Goal: Transaction & Acquisition: Purchase product/service

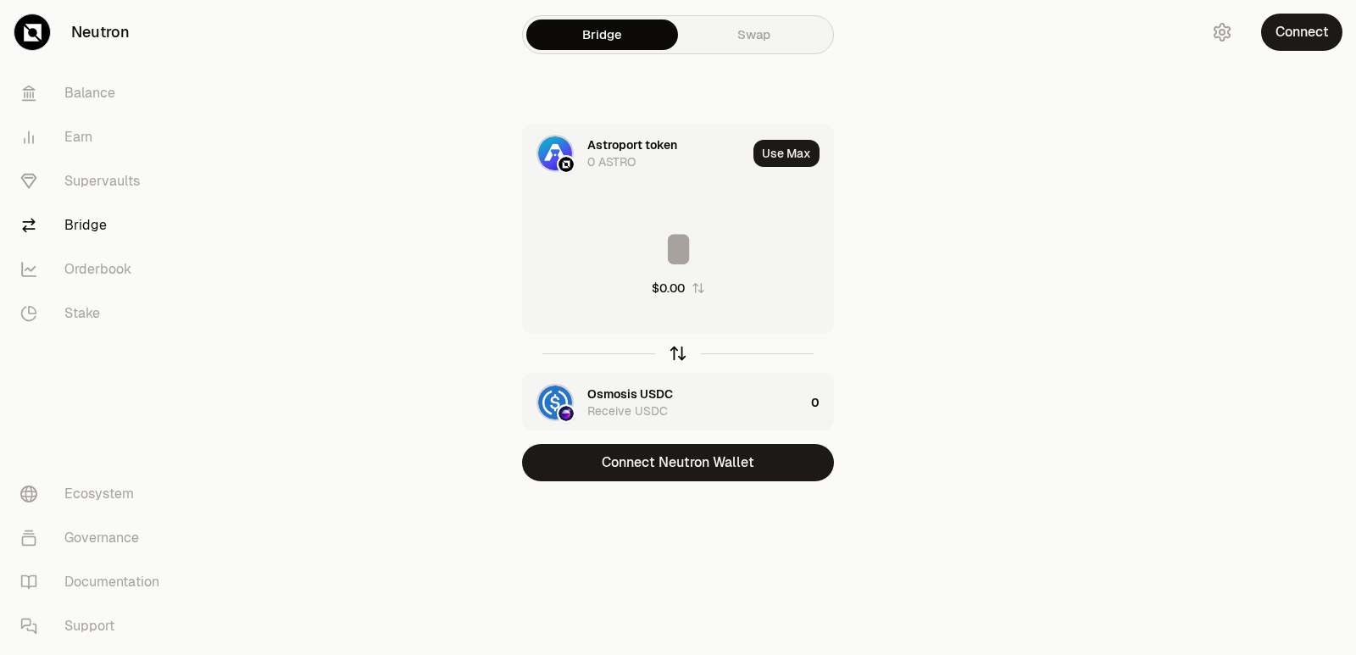
click at [676, 355] on icon "button" at bounding box center [678, 353] width 19 height 19
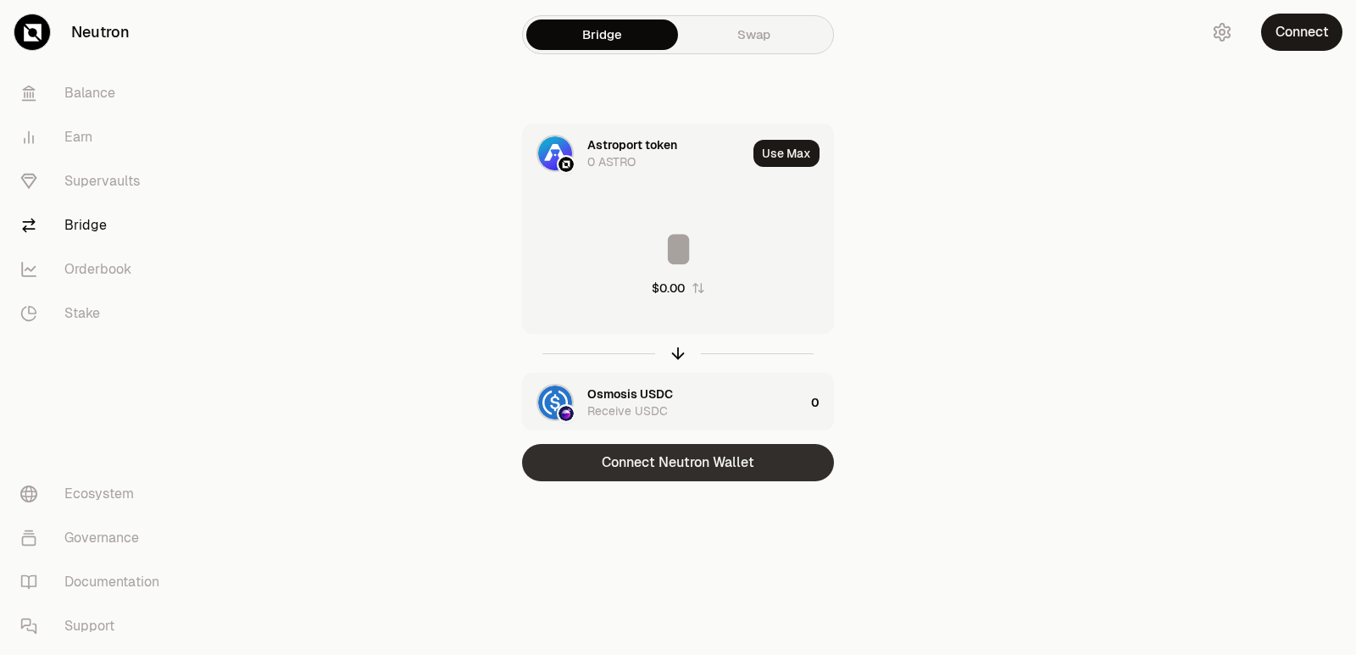
click at [679, 460] on button "Connect Neutron Wallet" at bounding box center [678, 462] width 312 height 37
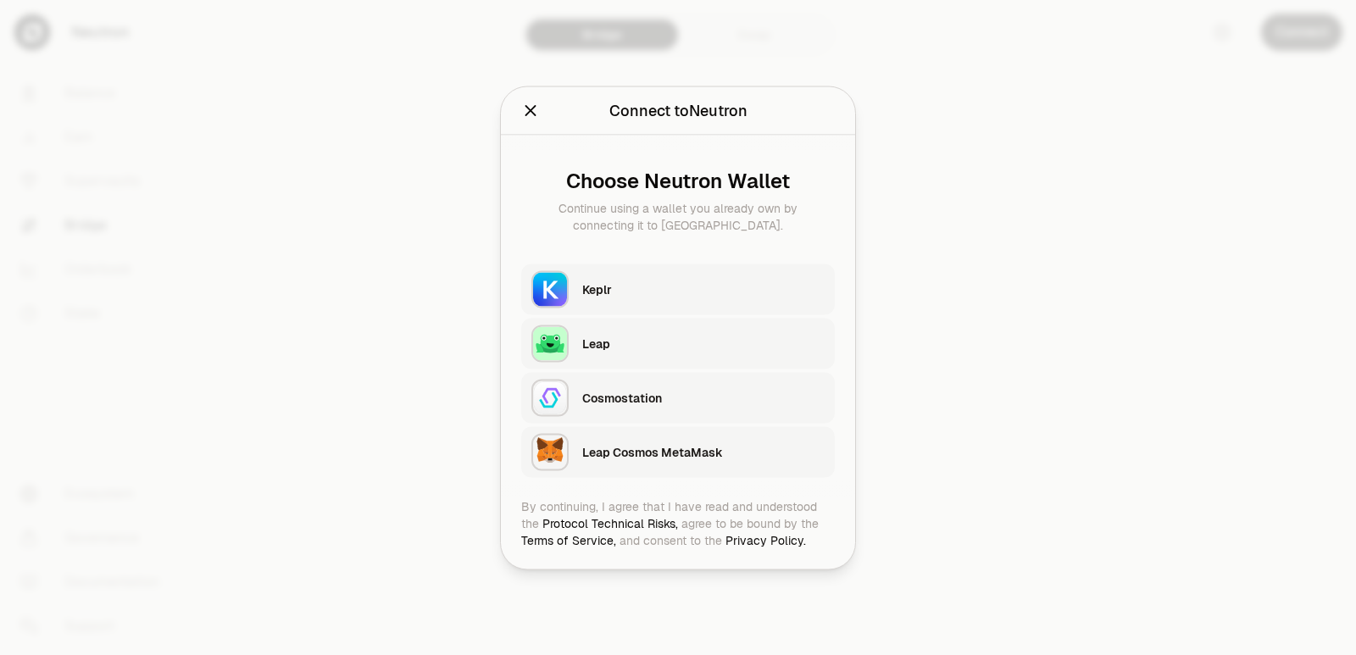
click at [624, 295] on div "Keplr" at bounding box center [703, 289] width 242 height 17
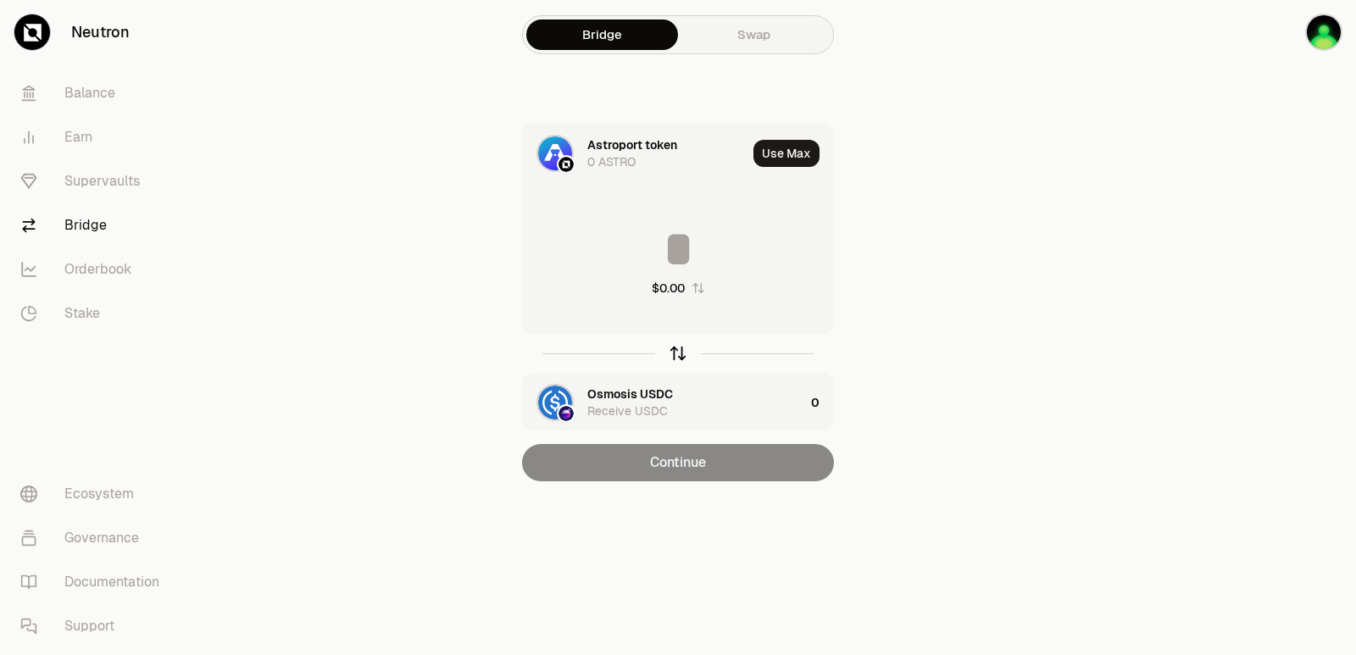
click at [683, 349] on icon "button" at bounding box center [678, 353] width 19 height 19
click at [683, 350] on icon "button" at bounding box center [678, 353] width 19 height 19
click at [683, 352] on icon "button" at bounding box center [678, 353] width 19 height 19
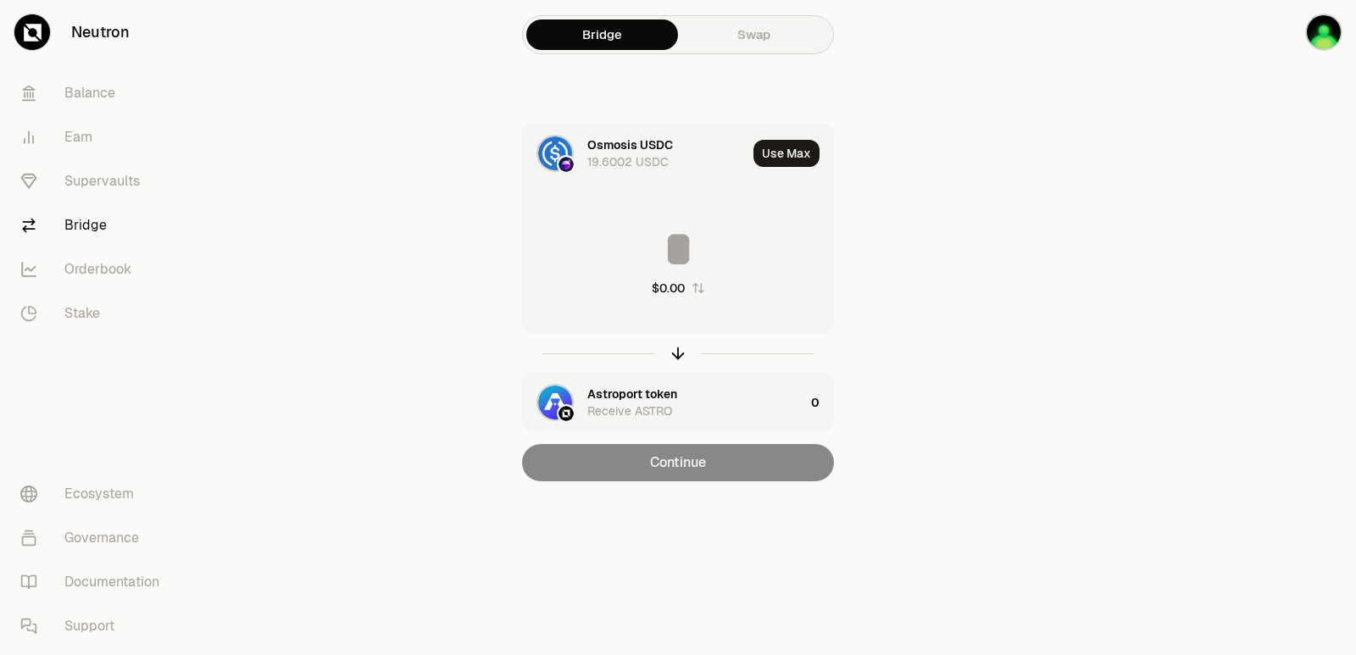
click at [604, 242] on input at bounding box center [678, 249] width 310 height 51
click at [765, 153] on button "Use Max" at bounding box center [787, 153] width 66 height 27
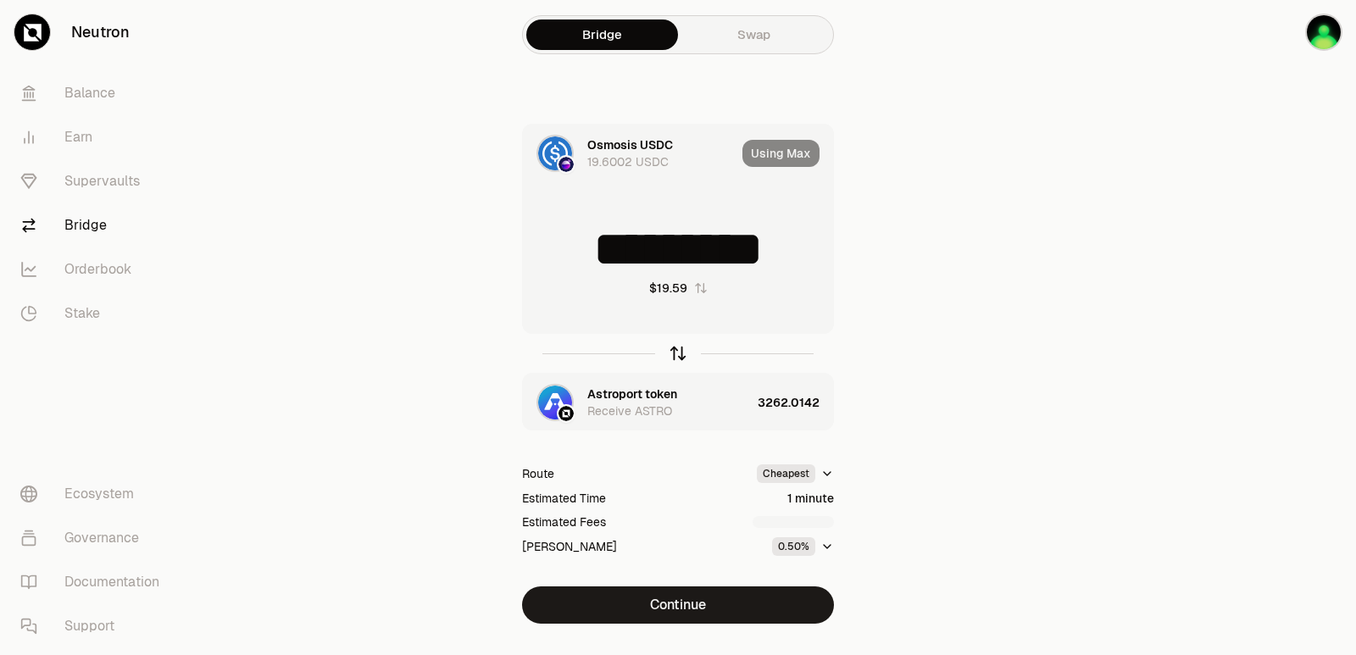
click at [676, 350] on icon "button" at bounding box center [678, 350] width 11 height 5
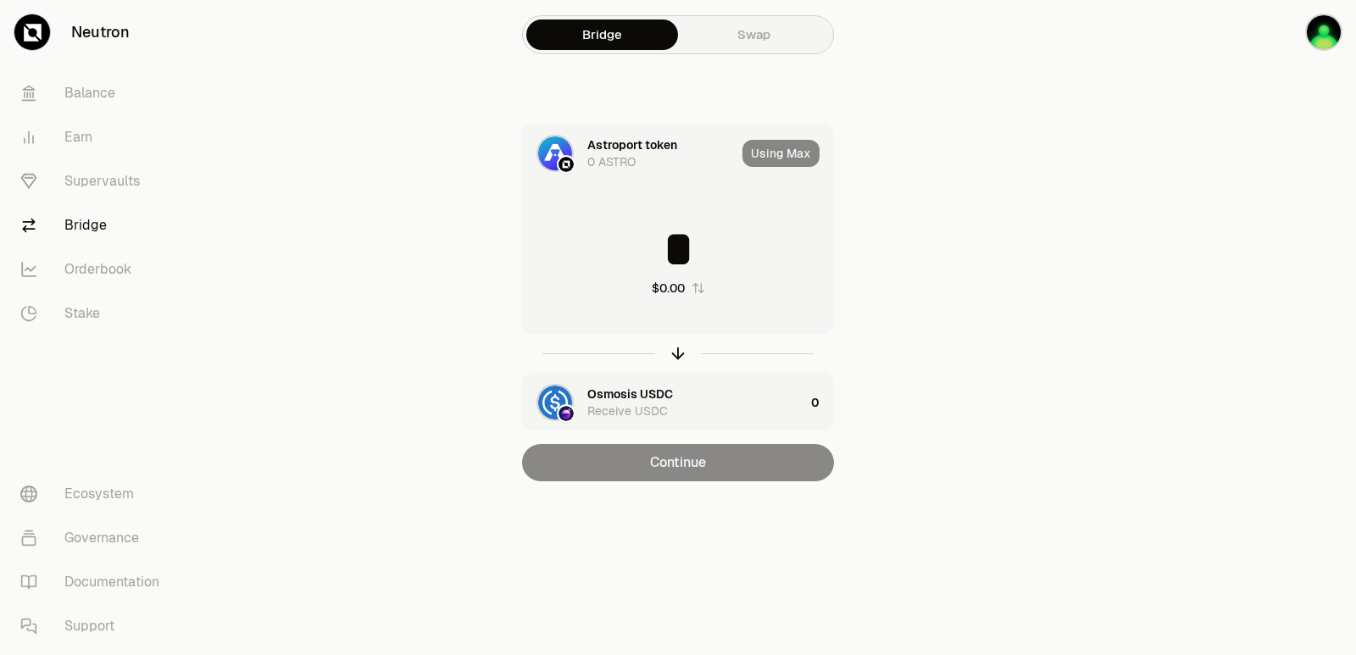
click at [678, 253] on input "*" at bounding box center [678, 249] width 310 height 51
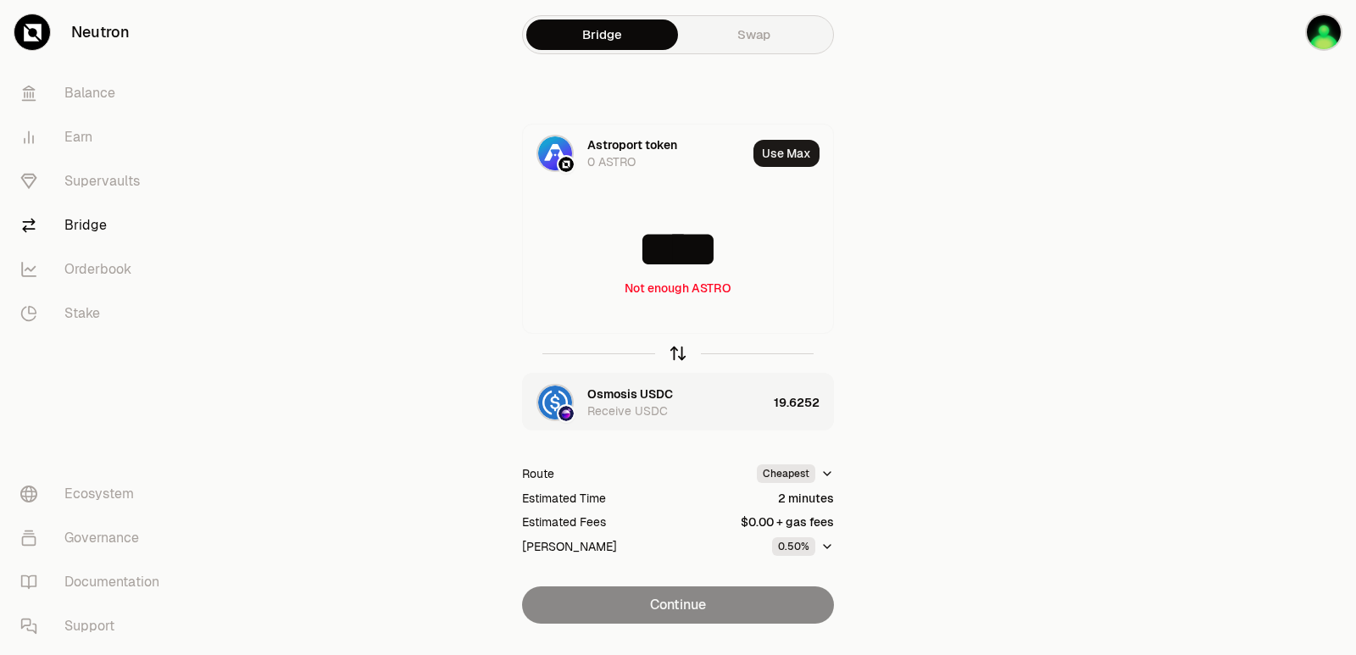
type input "****"
click at [675, 352] on icon "button" at bounding box center [678, 350] width 11 height 5
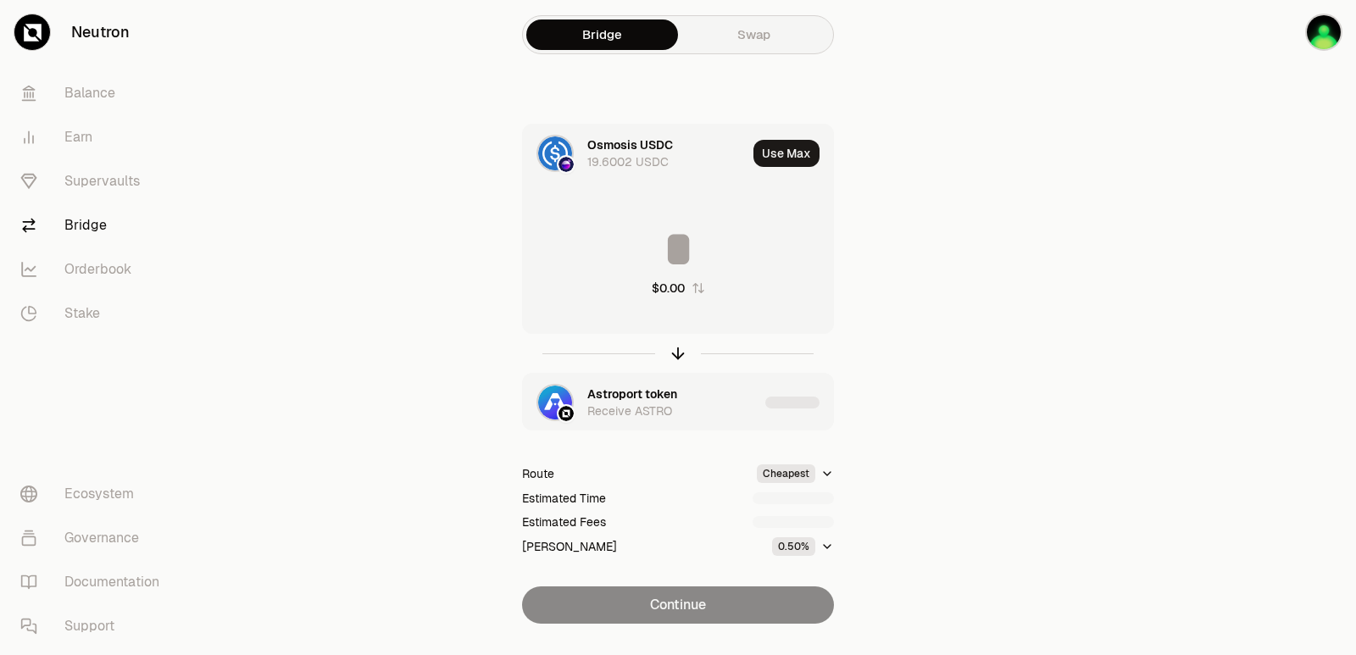
click at [650, 253] on input at bounding box center [678, 249] width 310 height 51
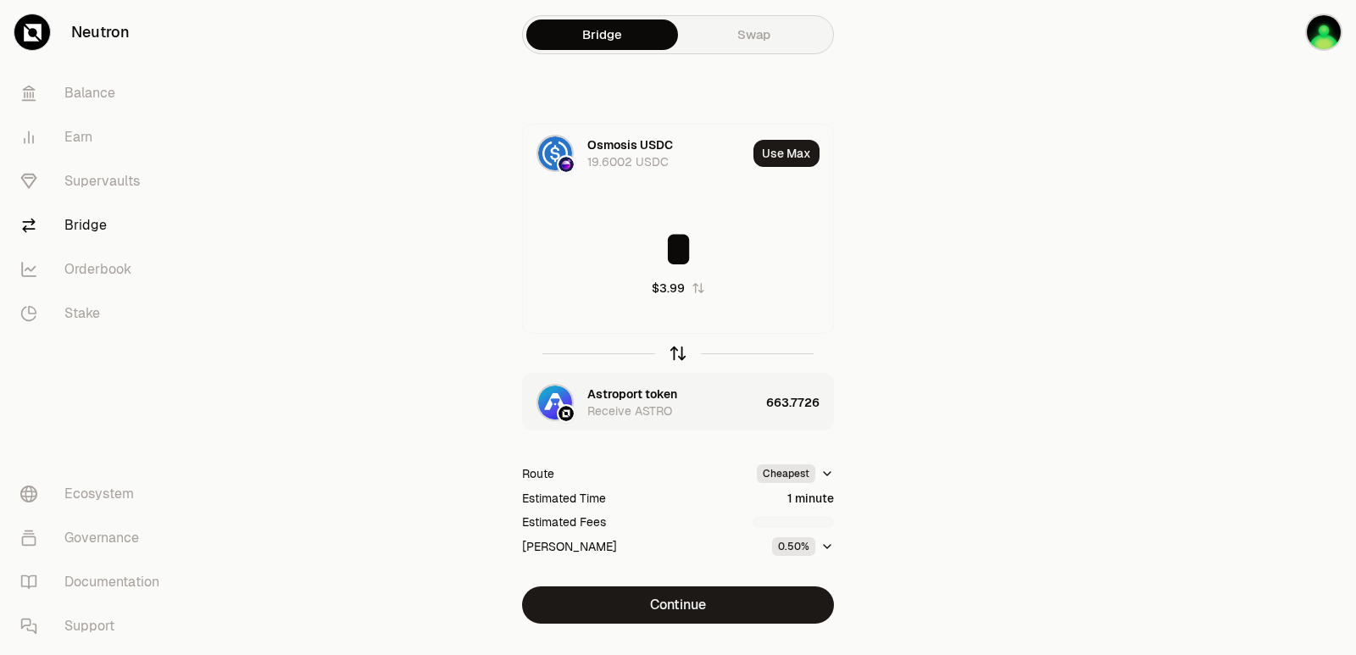
type input "*"
click at [675, 354] on icon "button" at bounding box center [678, 353] width 19 height 19
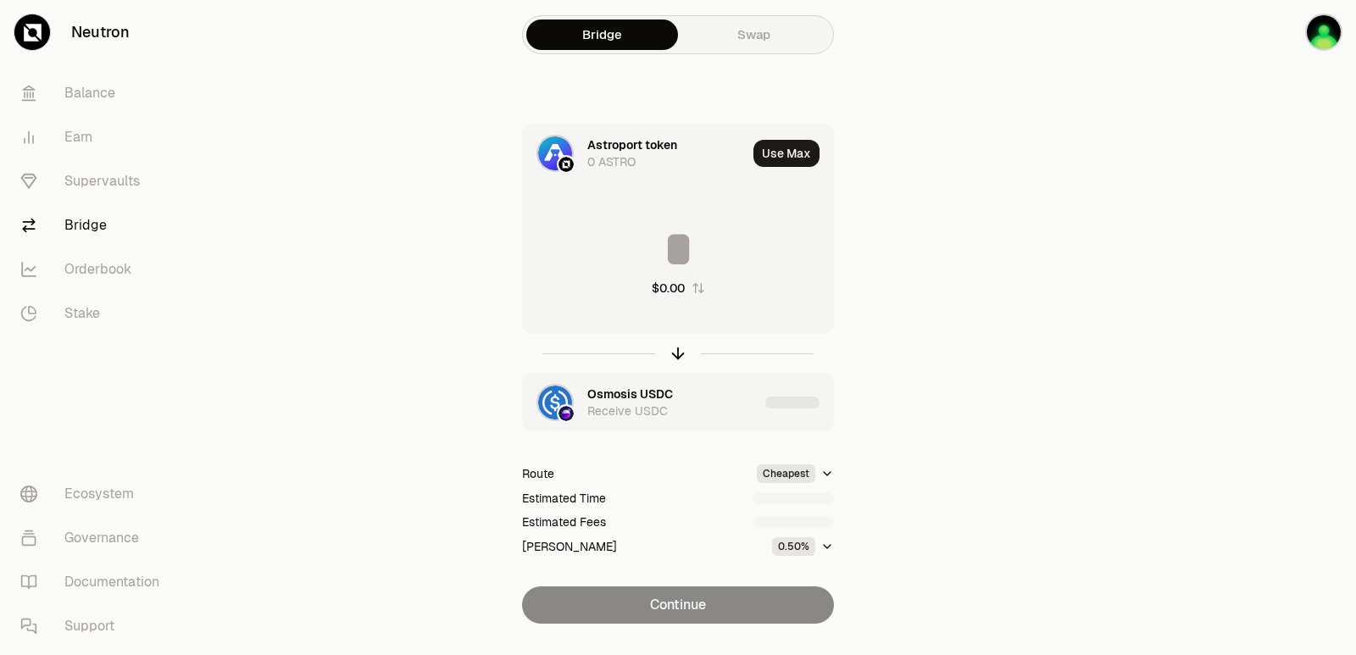
click at [640, 258] on input at bounding box center [678, 249] width 310 height 51
type input "***"
click at [673, 353] on icon "button" at bounding box center [678, 350] width 11 height 5
click at [665, 256] on input at bounding box center [678, 249] width 310 height 51
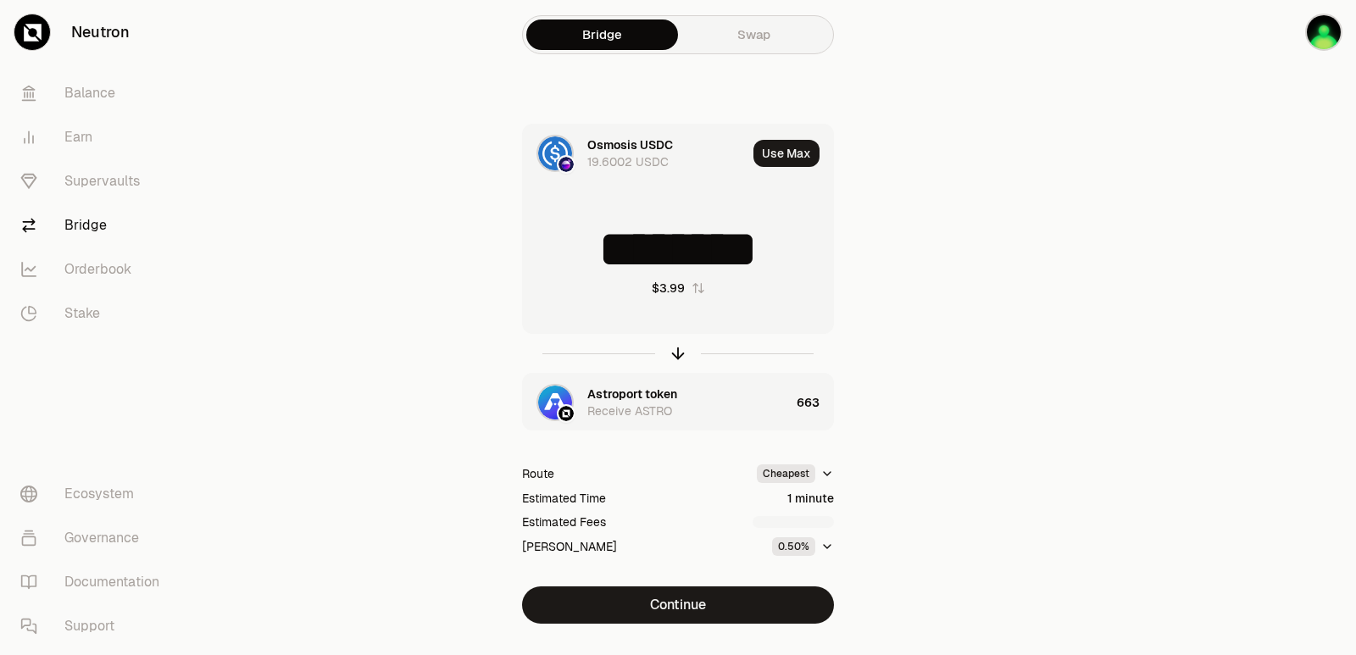
type input "********"
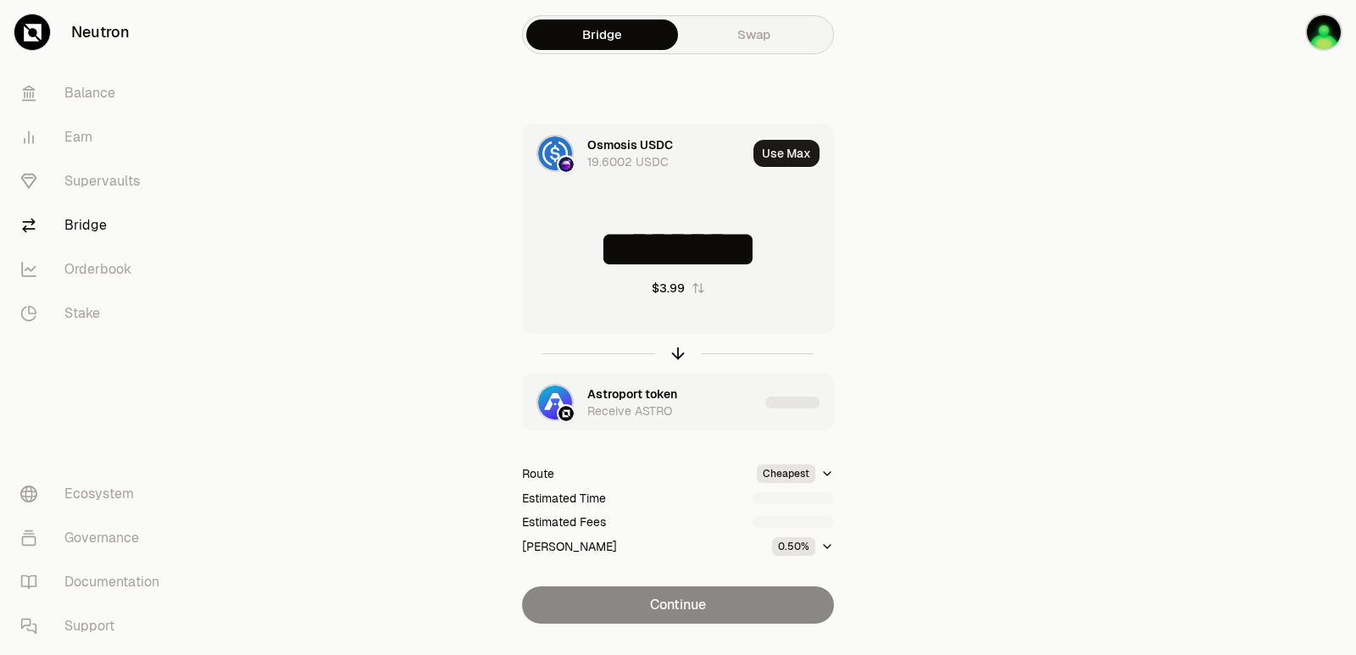
click at [665, 256] on input "********" at bounding box center [678, 249] width 310 height 51
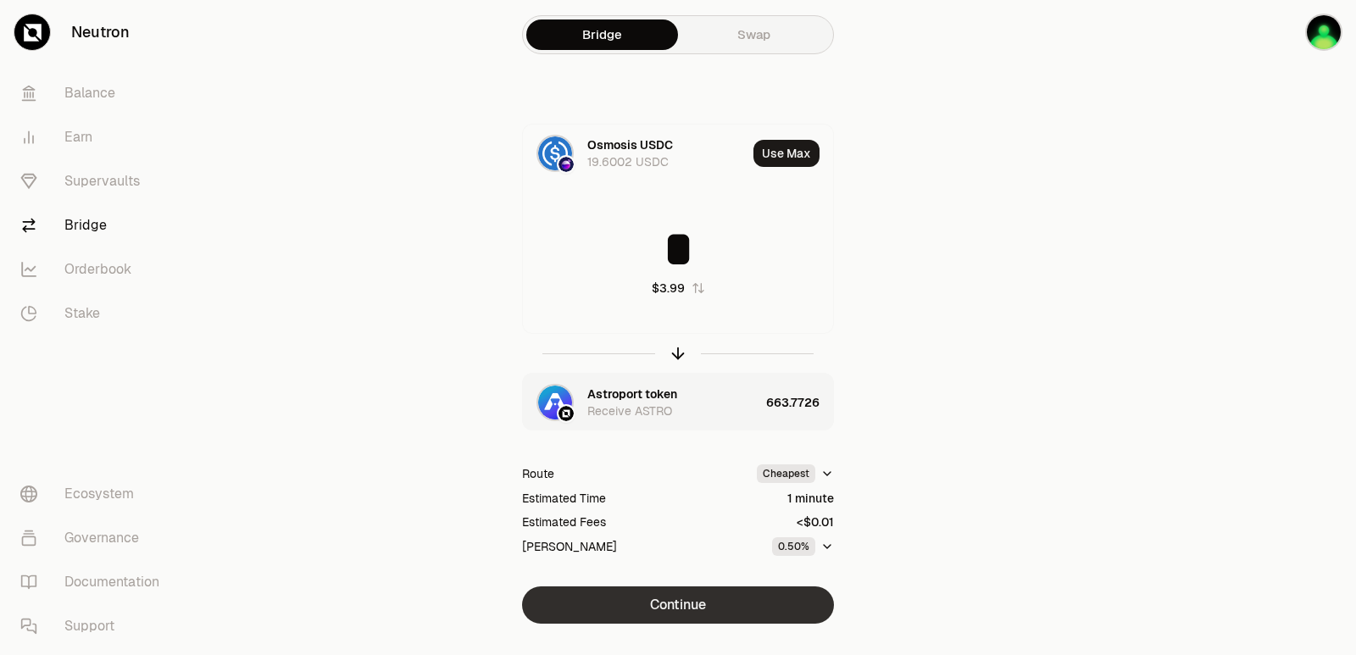
type input "*"
click at [680, 602] on button "Continue" at bounding box center [678, 605] width 312 height 37
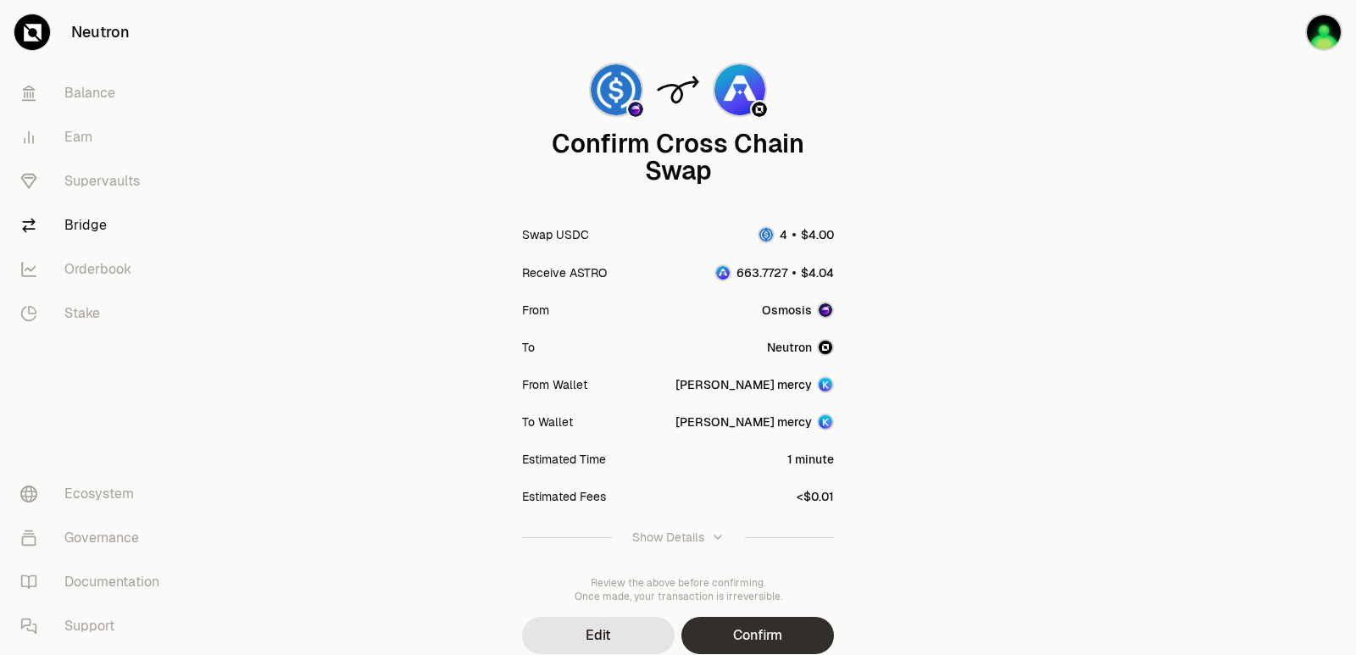
scroll to position [140, 0]
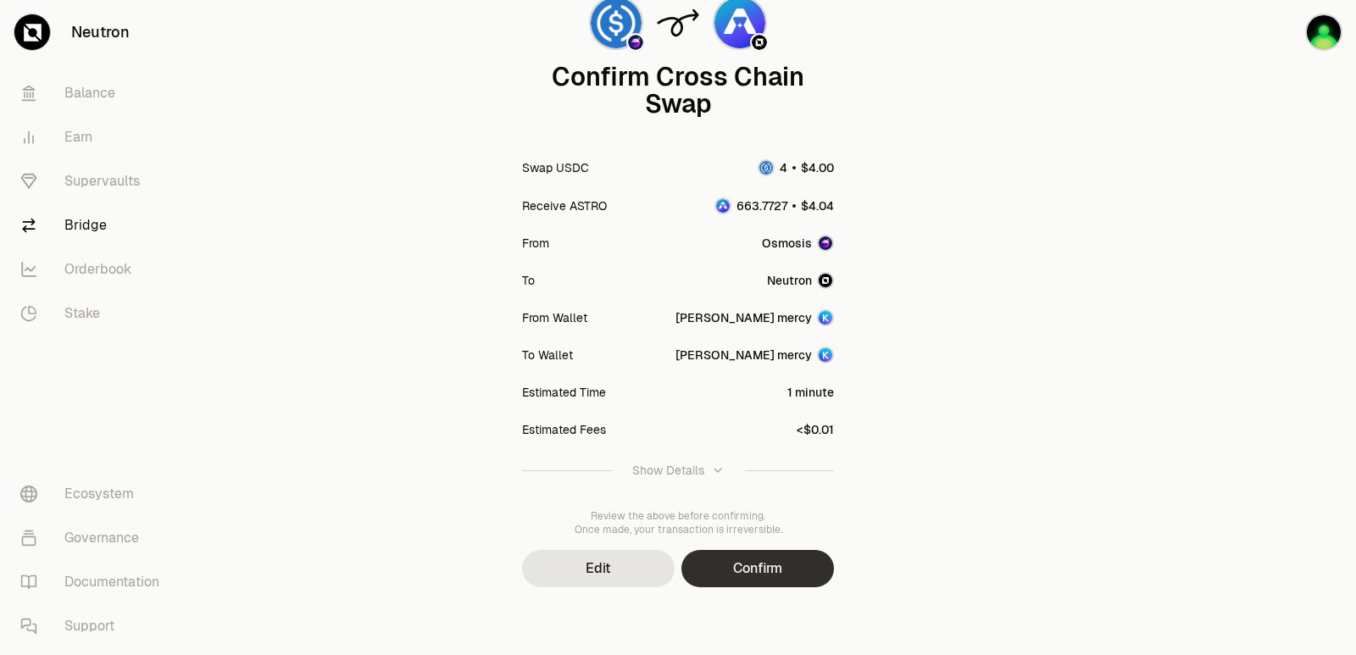
click at [702, 574] on button "Confirm" at bounding box center [757, 568] width 153 height 37
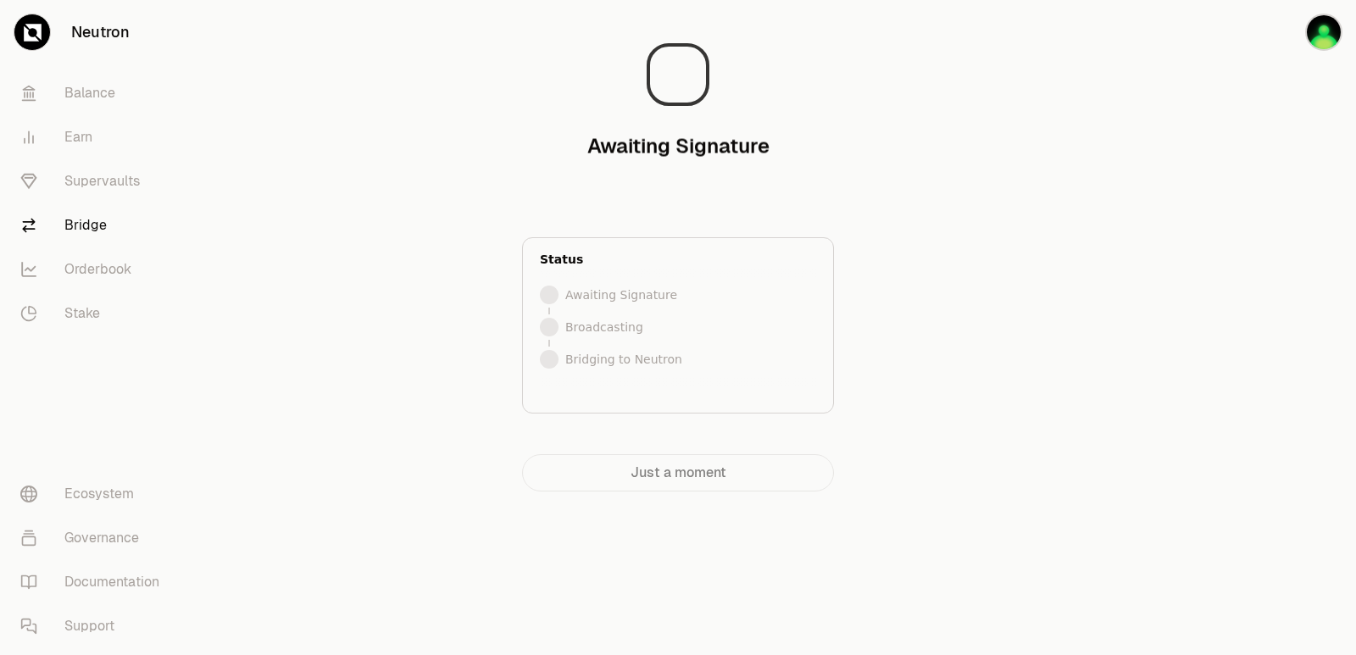
scroll to position [0, 0]
